Goal: Information Seeking & Learning: Learn about a topic

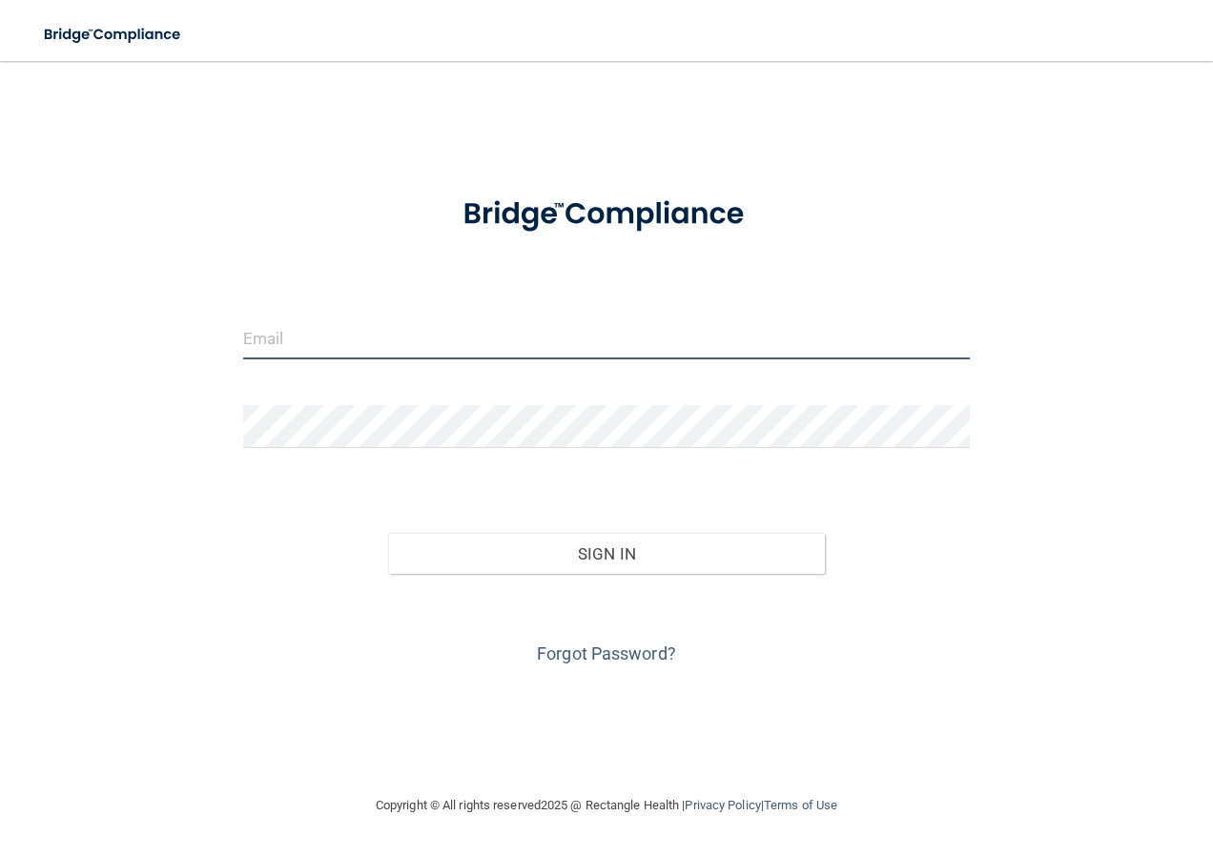
click at [308, 327] on input "email" at bounding box center [606, 338] width 727 height 43
type input "[EMAIL_ADDRESS][DOMAIN_NAME]"
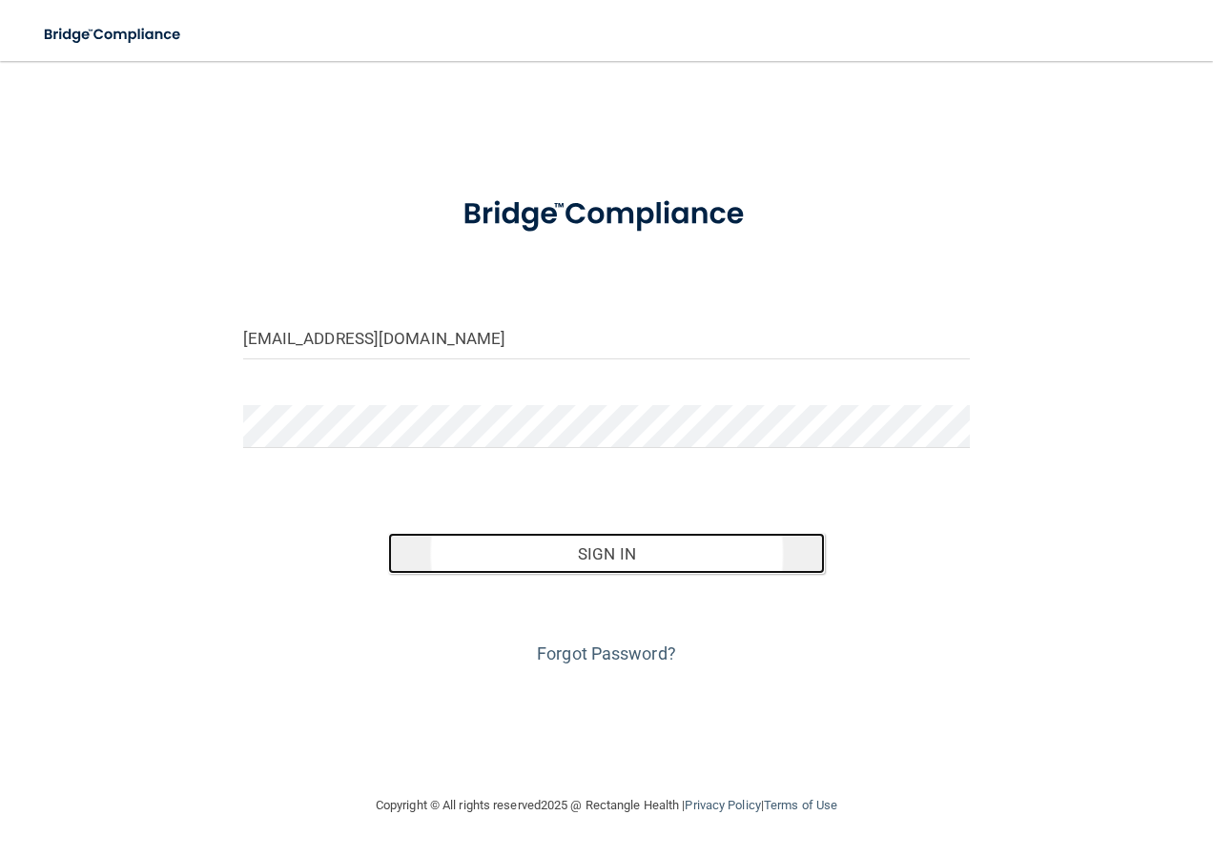
click at [538, 551] on button "Sign In" at bounding box center [606, 554] width 437 height 42
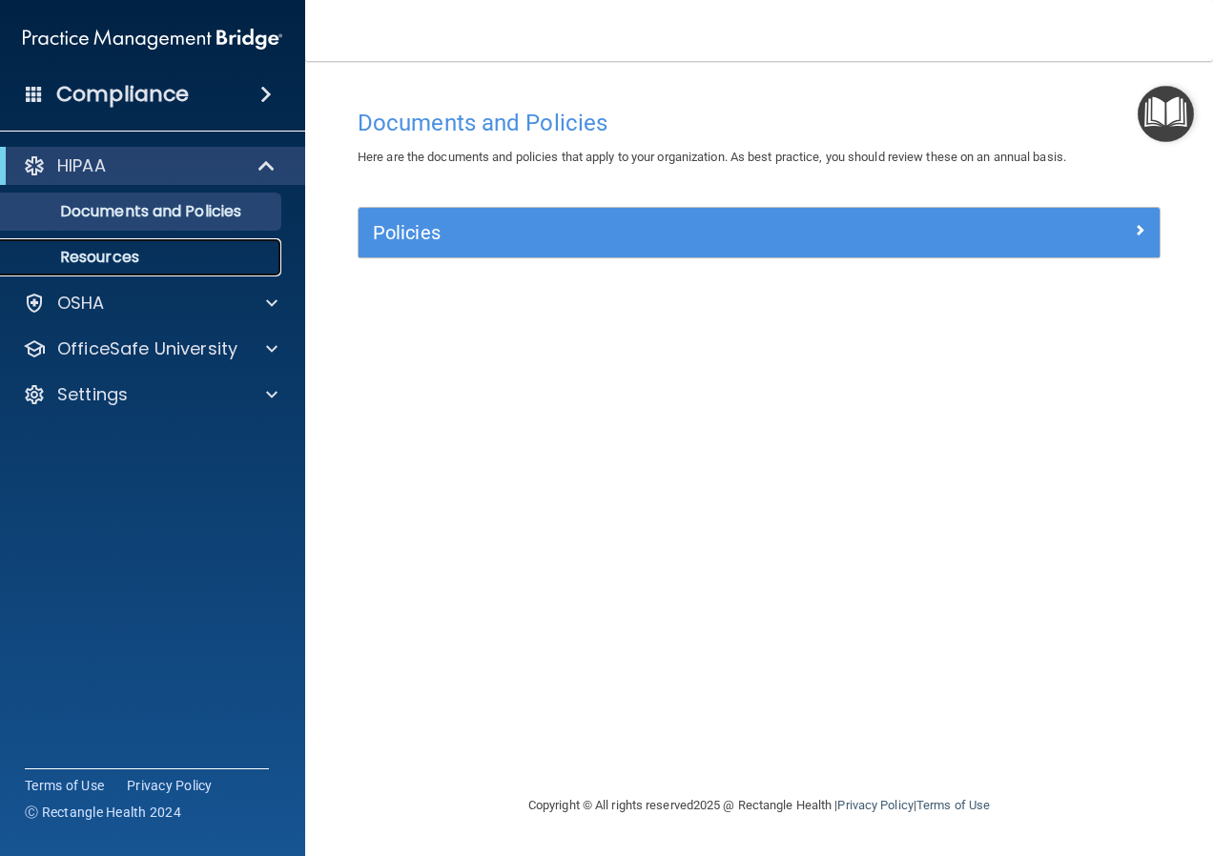
click at [195, 256] on p "Resources" at bounding box center [142, 257] width 260 height 19
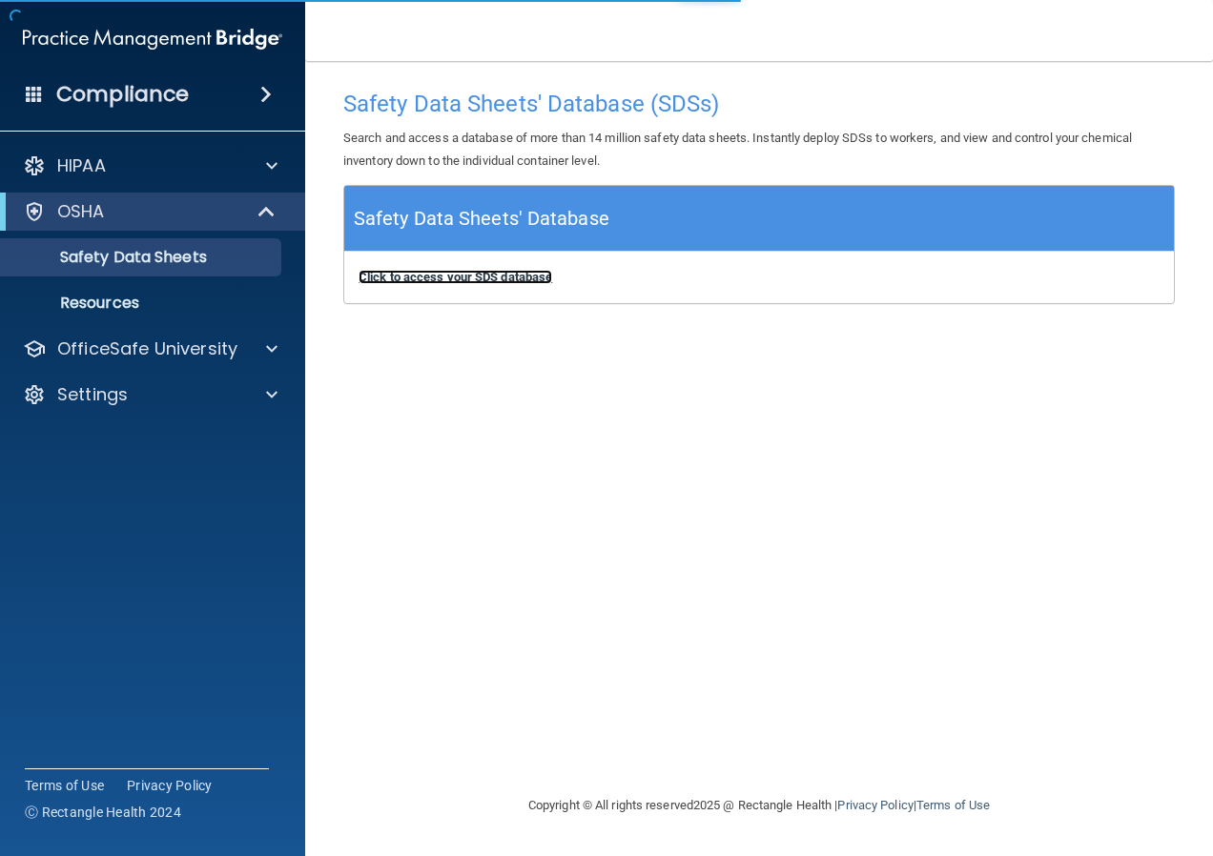
click at [454, 283] on b "Click to access your SDS database" at bounding box center [455, 277] width 194 height 14
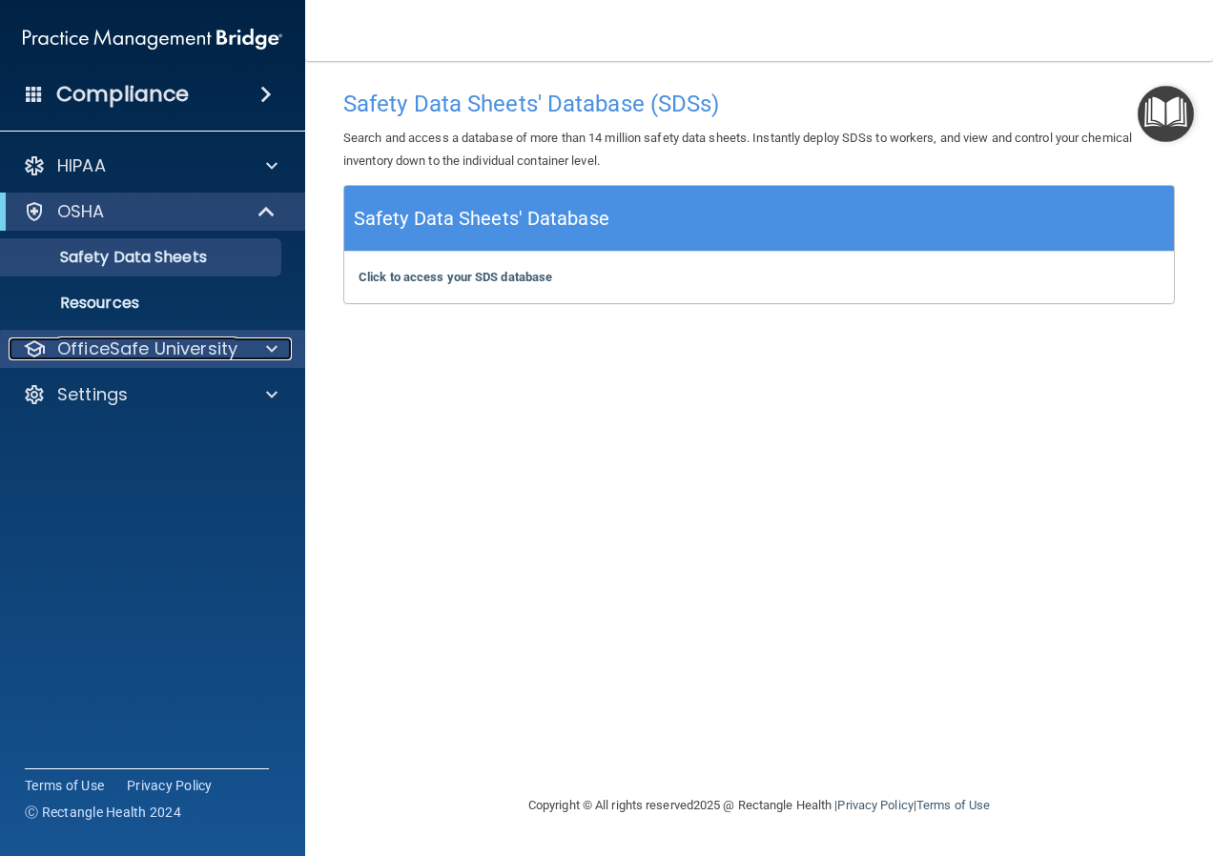
click at [117, 340] on p "OfficeSafe University" at bounding box center [147, 349] width 180 height 23
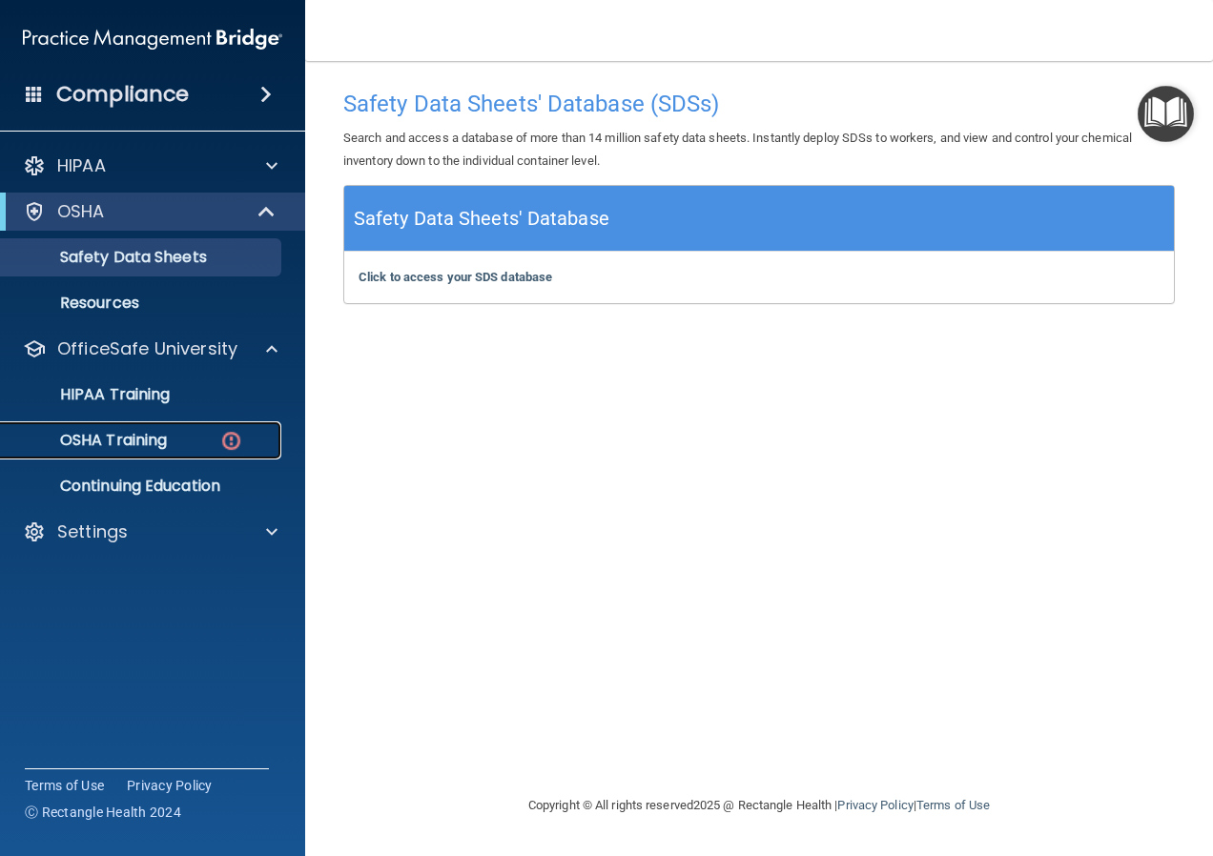
click at [124, 431] on p "OSHA Training" at bounding box center [89, 440] width 154 height 19
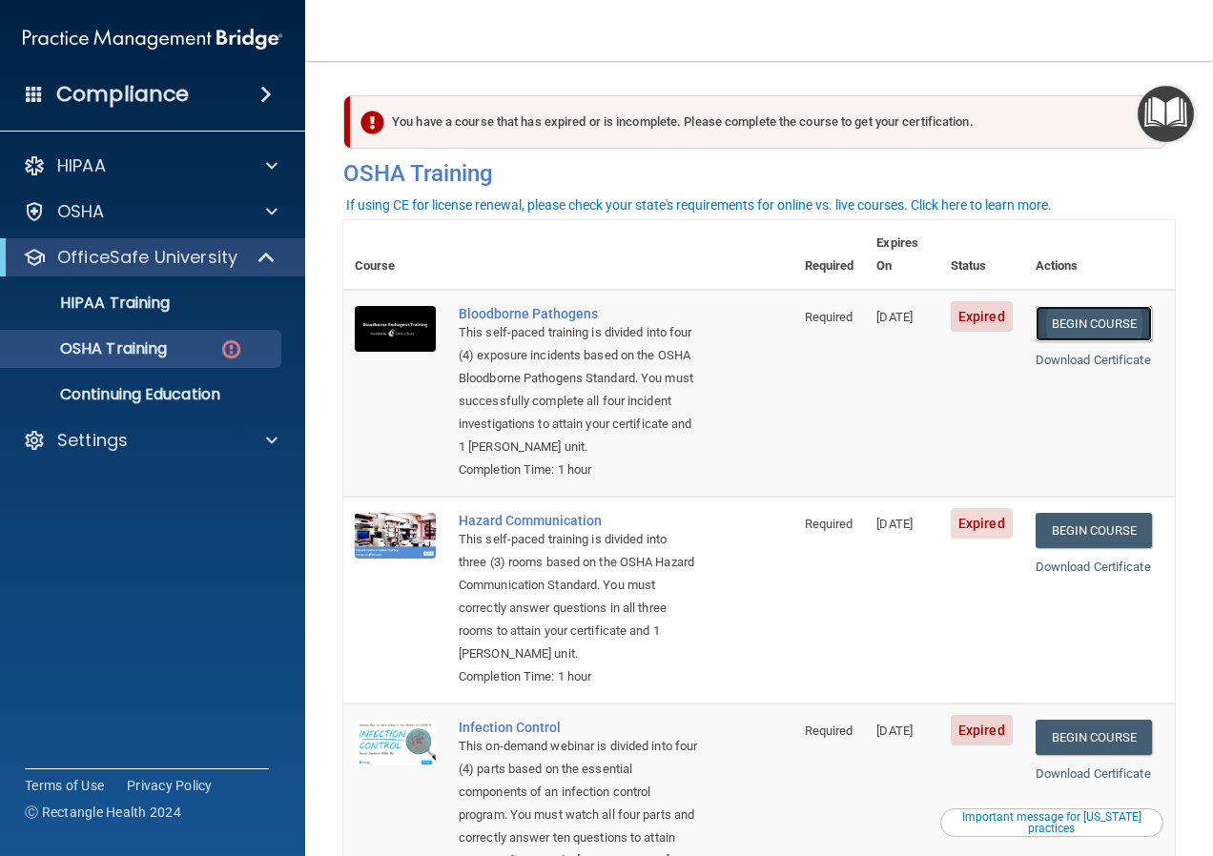
click at [1095, 306] on link "Begin Course" at bounding box center [1093, 323] width 116 height 35
